Goal: Task Accomplishment & Management: Complete application form

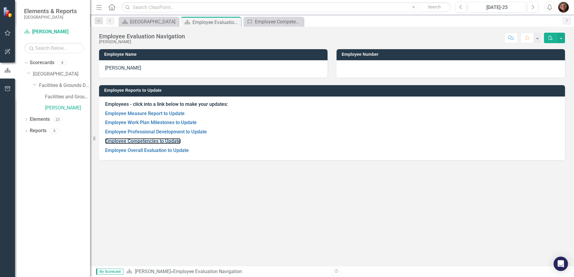
click at [145, 142] on link "Employee Competencies to Update" at bounding box center [143, 141] width 76 height 6
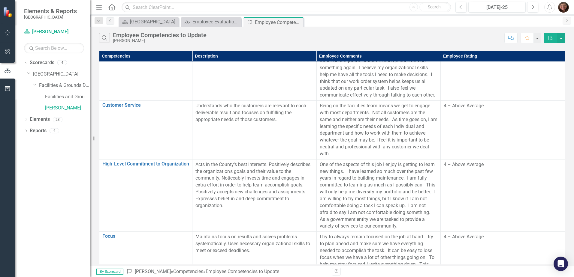
scroll to position [360, 0]
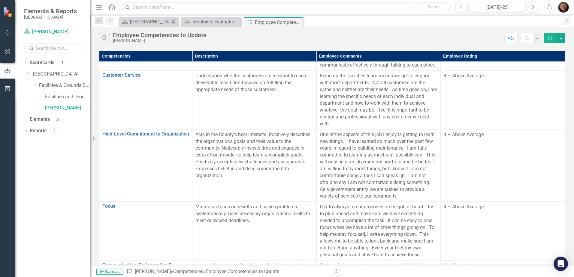
click at [422, 196] on p "One of the aspects of this job I enjoy is getting to learn new things. I have l…" at bounding box center [379, 165] width 118 height 68
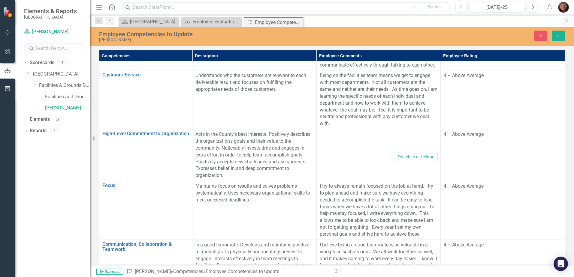
type textarea "<p>One of the aspects of this job I enjoy is getting to learn new things.&nbsp;…"
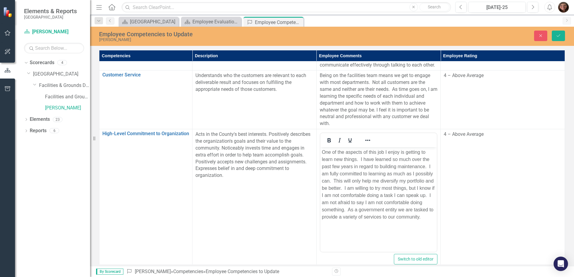
scroll to position [0, 0]
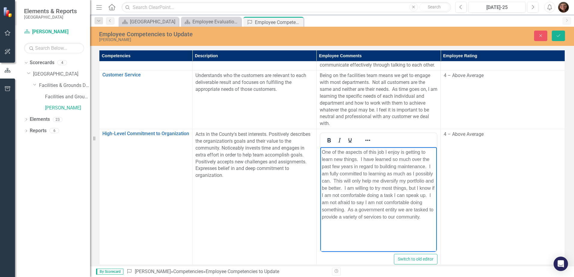
click at [426, 218] on p "One of the aspects of this job I enjoy is getting to learn new things. I have l…" at bounding box center [378, 185] width 114 height 72
click at [384, 239] on p "One of the aspects of this job I enjoy is getting to learn new things. I have l…" at bounding box center [378, 196] width 114 height 94
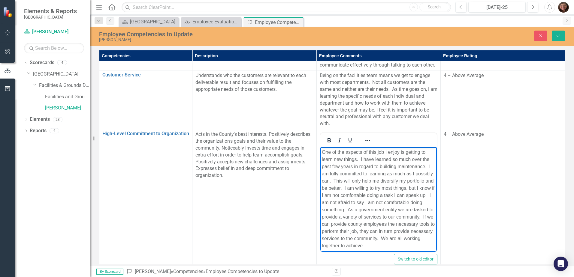
scroll to position [4, 0]
click at [486, 232] on td "4 – Above Average" at bounding box center [503, 200] width 124 height 142
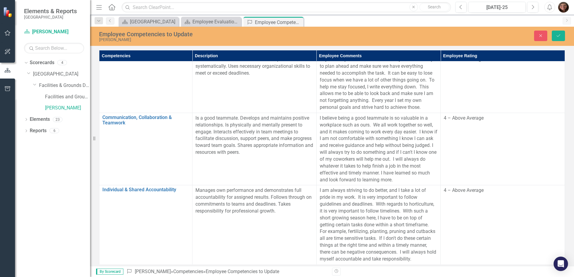
scroll to position [582, 0]
click at [501, 146] on td "4 – Above Average" at bounding box center [503, 149] width 124 height 72
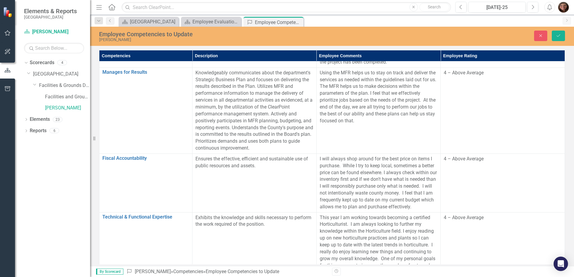
scroll to position [0, 0]
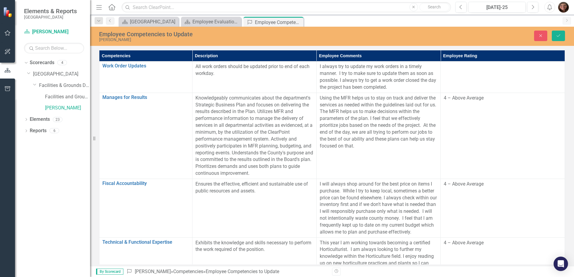
click at [502, 65] on div at bounding box center [503, 66] width 118 height 7
drag, startPoint x: 502, startPoint y: 65, endPoint x: 505, endPoint y: 68, distance: 3.8
click at [505, 68] on div "Not Defined" at bounding box center [499, 68] width 103 height 7
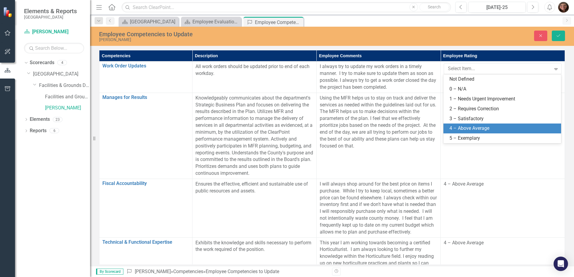
click at [499, 128] on div "4 – Above Average" at bounding box center [503, 128] width 108 height 7
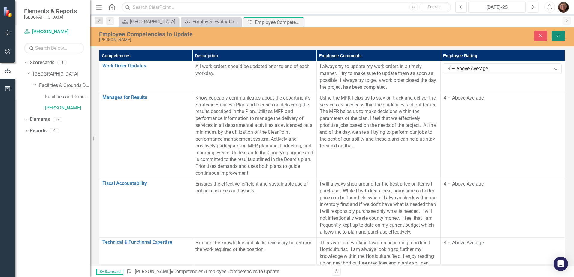
click at [556, 36] on icon "Save" at bounding box center [558, 36] width 5 height 4
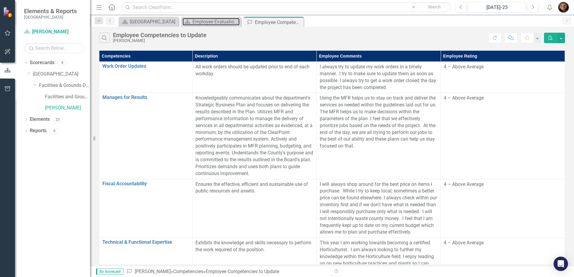
click at [214, 22] on div "Employee Evaluation Navigation" at bounding box center [215, 22] width 47 height 8
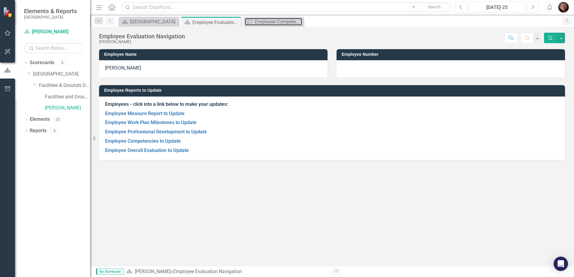
click at [260, 23] on div "Employee Competencies to Update" at bounding box center [278, 22] width 47 height 8
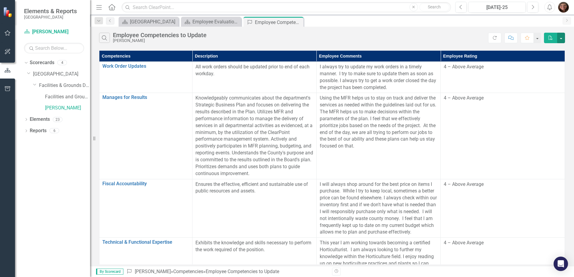
click at [559, 38] on button "button" at bounding box center [561, 38] width 8 height 11
click at [537, 49] on link "PDF Export to PDF" at bounding box center [540, 49] width 47 height 11
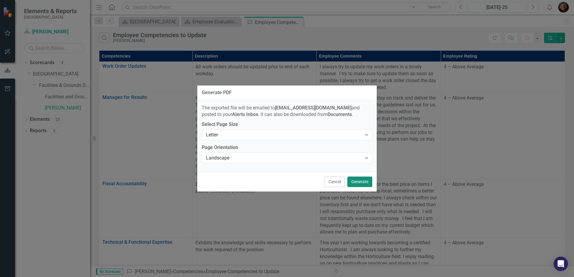
click at [359, 179] on button "Generate" at bounding box center [359, 182] width 25 height 11
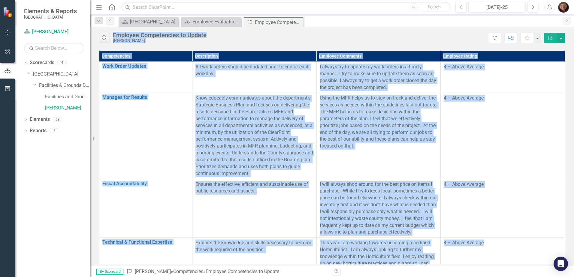
drag, startPoint x: 102, startPoint y: 47, endPoint x: 551, endPoint y: 260, distance: 497.0
click at [551, 260] on div "Search Employee Competencies to Update [PERSON_NAME] Refresh Comment Favorite P…" at bounding box center [332, 147] width 484 height 240
click at [433, 36] on div "Search Employee Competencies to Update [PERSON_NAME]" at bounding box center [293, 38] width 389 height 10
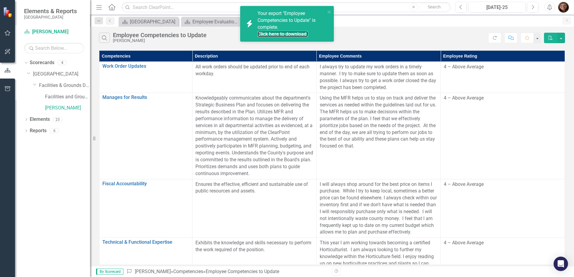
click at [287, 32] on link "Click here to download." at bounding box center [283, 34] width 50 height 6
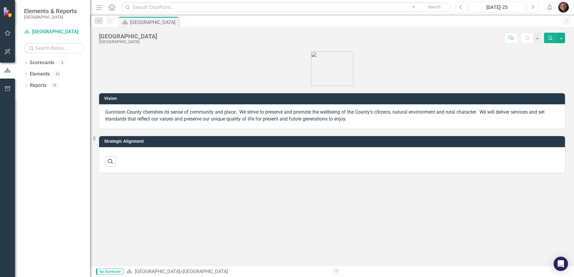
click at [27, 62] on icon at bounding box center [27, 63] width 2 height 3
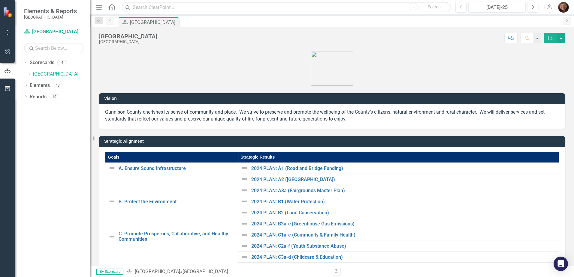
click at [28, 73] on icon "Dropdown" at bounding box center [29, 74] width 5 height 4
click at [36, 81] on div "Dropdown Facilities & Grounds Department" at bounding box center [61, 86] width 57 height 10
click at [36, 84] on icon "Dropdown" at bounding box center [35, 85] width 5 height 4
click at [56, 107] on link "[PERSON_NAME]" at bounding box center [67, 108] width 45 height 7
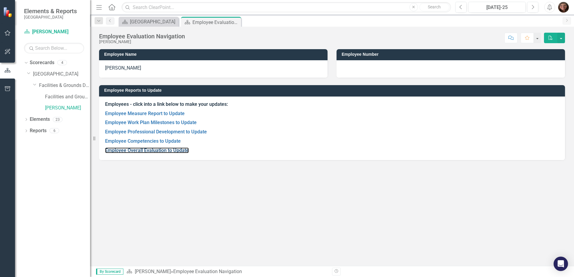
click at [137, 152] on link "Employee Overall Evaluation to Update" at bounding box center [147, 151] width 84 height 6
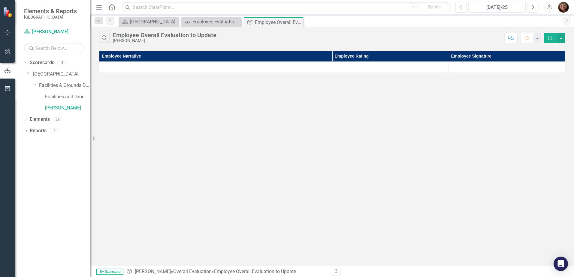
click at [173, 67] on div at bounding box center [215, 67] width 227 height 7
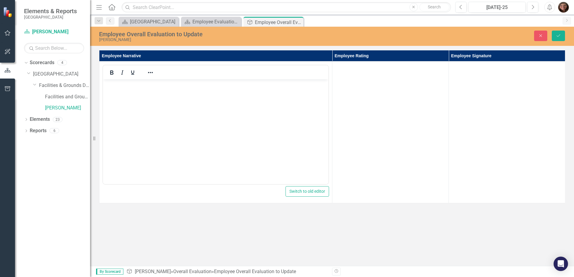
click at [385, 93] on td at bounding box center [390, 133] width 116 height 142
click at [385, 91] on td at bounding box center [390, 133] width 116 height 142
click at [386, 69] on div "Not Defined" at bounding box center [386, 68] width 95 height 7
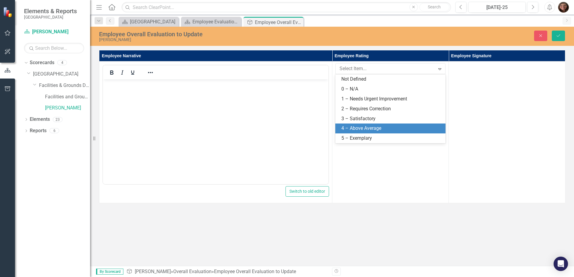
click at [386, 126] on div "4 – Above Average" at bounding box center [391, 128] width 101 height 7
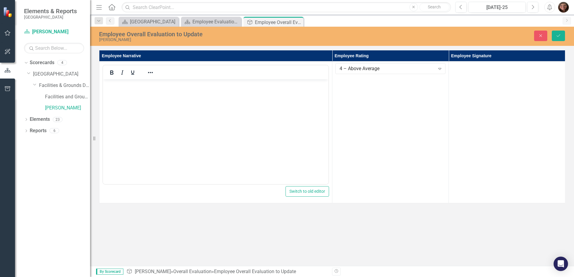
click at [491, 76] on td at bounding box center [507, 133] width 116 height 142
click at [493, 71] on td at bounding box center [507, 133] width 116 height 142
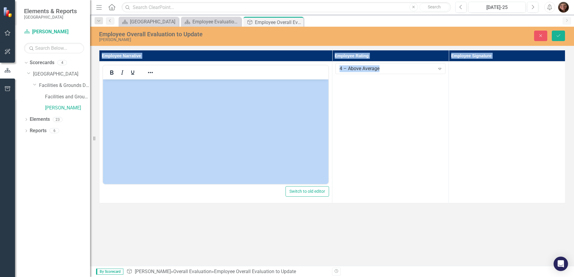
click at [493, 71] on td at bounding box center [507, 133] width 116 height 142
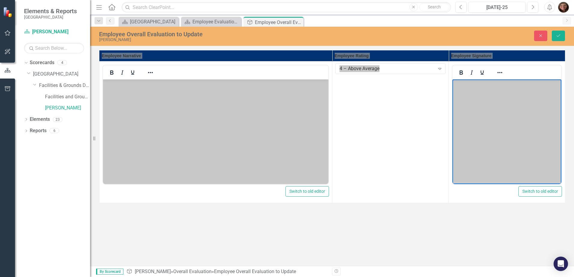
click at [484, 97] on body "Rich Text Area. Press ALT-0 for help." at bounding box center [506, 125] width 109 height 90
click at [105, 116] on body "Rich Text Area. Press ALT-0 for help." at bounding box center [215, 125] width 225 height 90
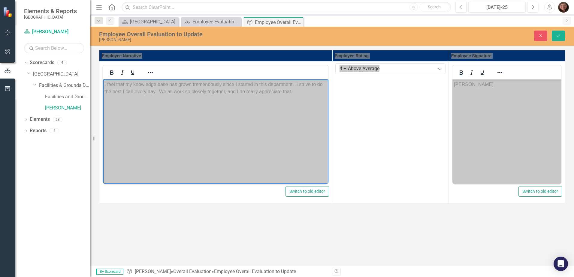
click at [298, 92] on p "I feel that my knowledge base has grown tremendously since I started in this de…" at bounding box center [215, 88] width 222 height 14
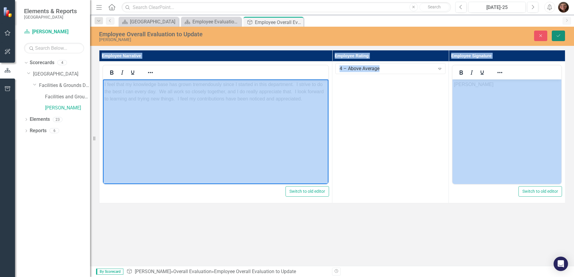
click at [561, 31] on button "Save" at bounding box center [558, 36] width 13 height 11
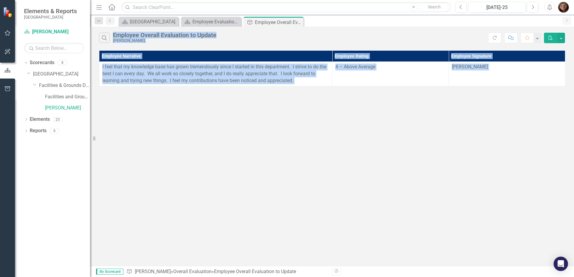
click at [450, 133] on div "Search Employee Overall Evaluation to Update Jessica Quinn Refresh Comment Favo…" at bounding box center [332, 147] width 484 height 240
